Goal: Task Accomplishment & Management: Manage account settings

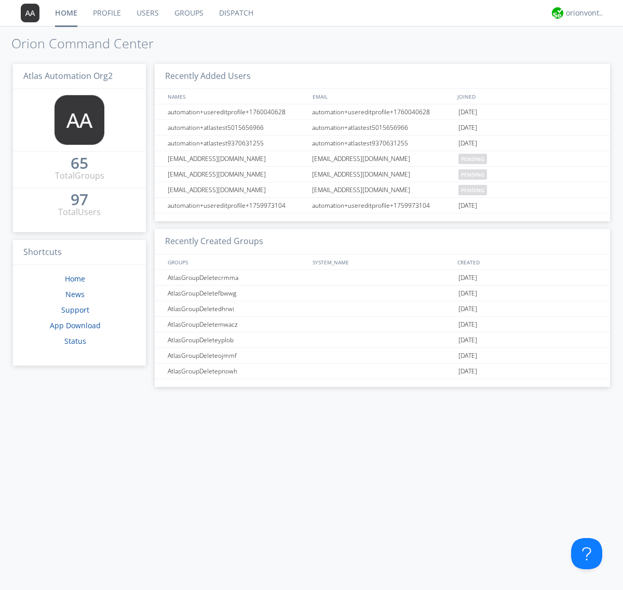
click at [147, 13] on link "Users" at bounding box center [148, 13] width 38 height 26
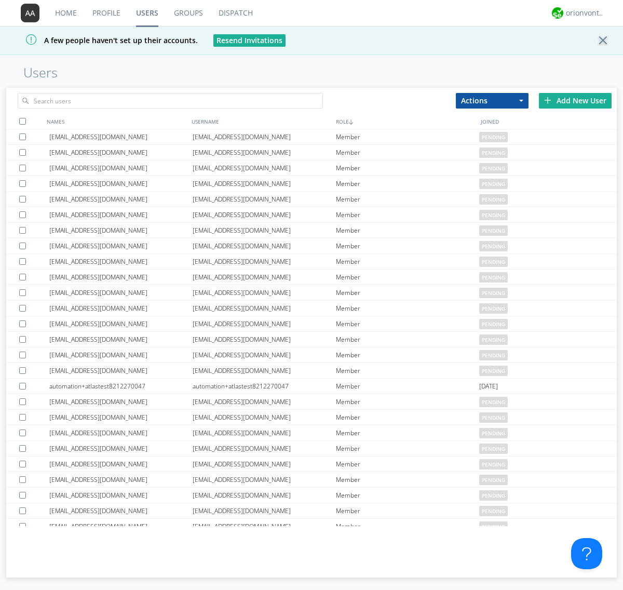
click at [575, 100] on div "Add New User" at bounding box center [575, 101] width 73 height 16
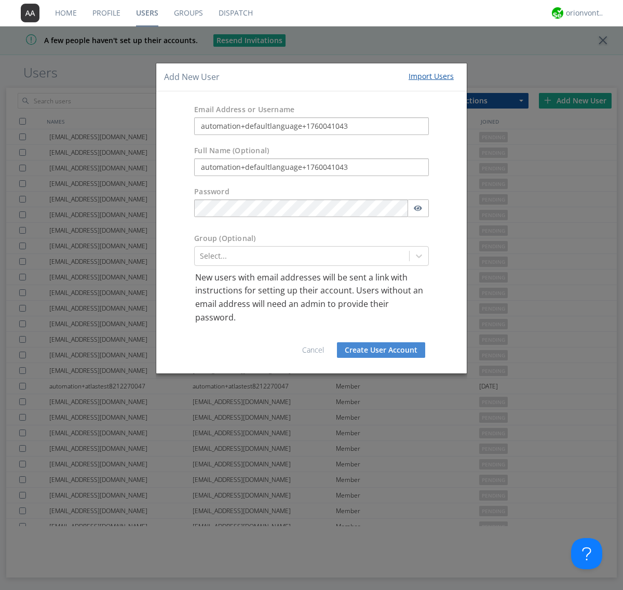
click at [381, 350] on button "Create User Account" at bounding box center [381, 350] width 88 height 16
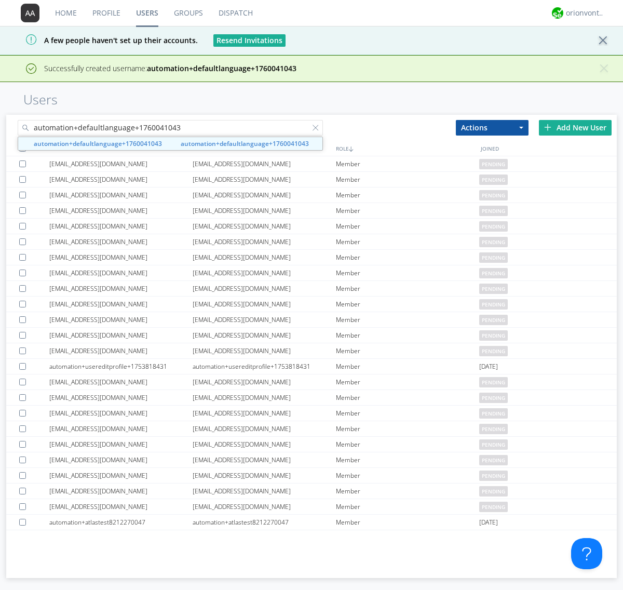
type input "automation+defaultlanguage+1760041043"
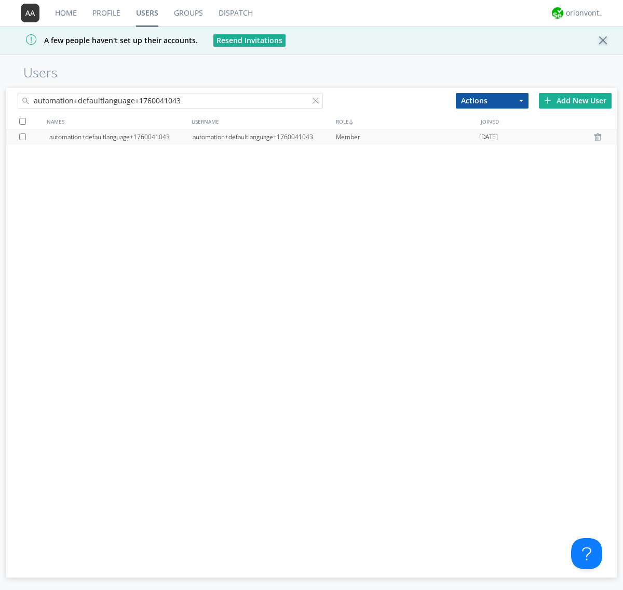
click at [264, 137] on div "automation+defaultlanguage+1760041043" at bounding box center [264, 137] width 143 height 16
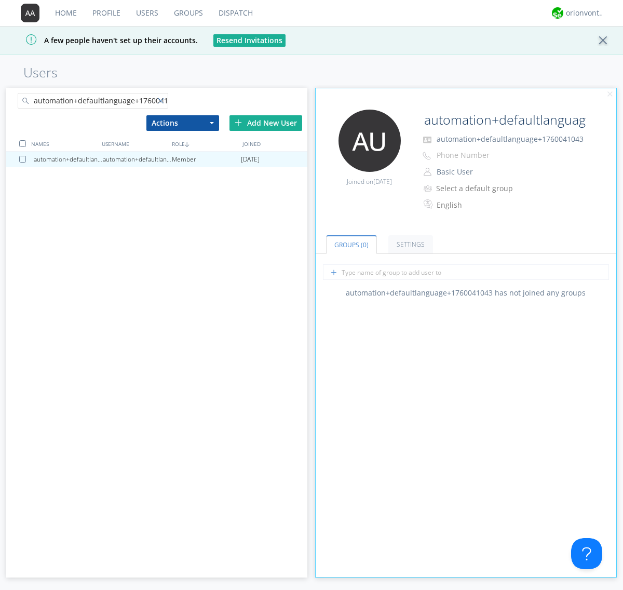
click at [162, 102] on div at bounding box center [163, 103] width 10 height 10
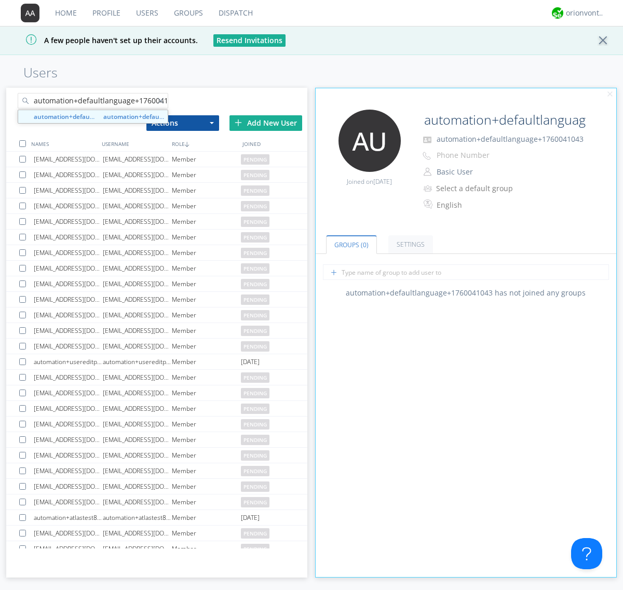
scroll to position [0, 11]
type input "automation+defaultlanguage+1760041043"
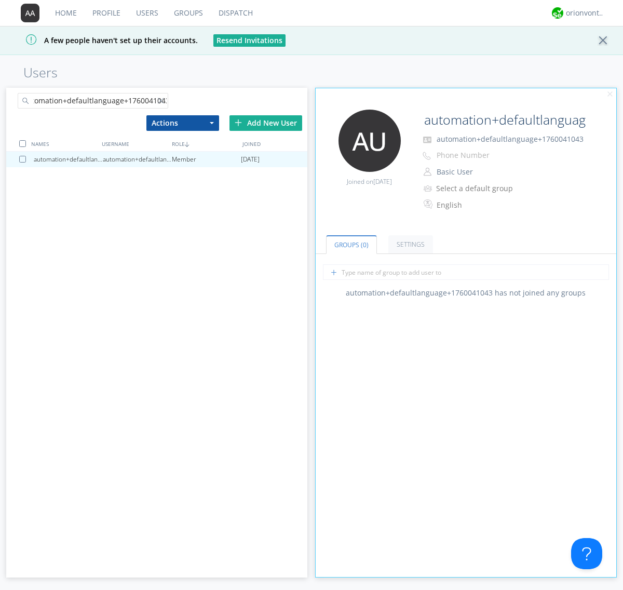
click at [24, 159] on div at bounding box center [24, 159] width 10 height 7
click at [182, 123] on button "Actions" at bounding box center [182, 123] width 73 height 16
click at [0, 0] on link "Delete User" at bounding box center [0, 0] width 0 height 0
